Goal: Browse casually

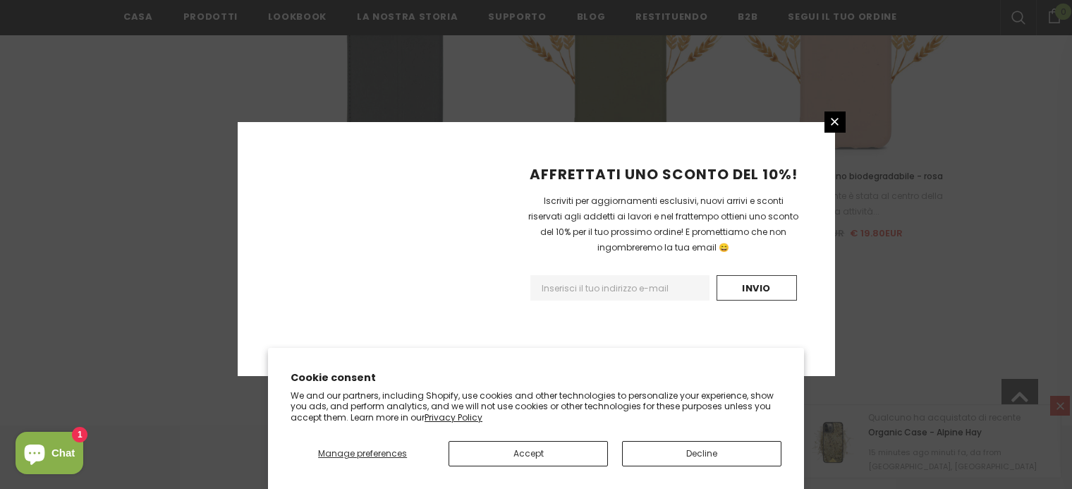
scroll to position [1741, 0]
